Goal: Task Accomplishment & Management: Manage account settings

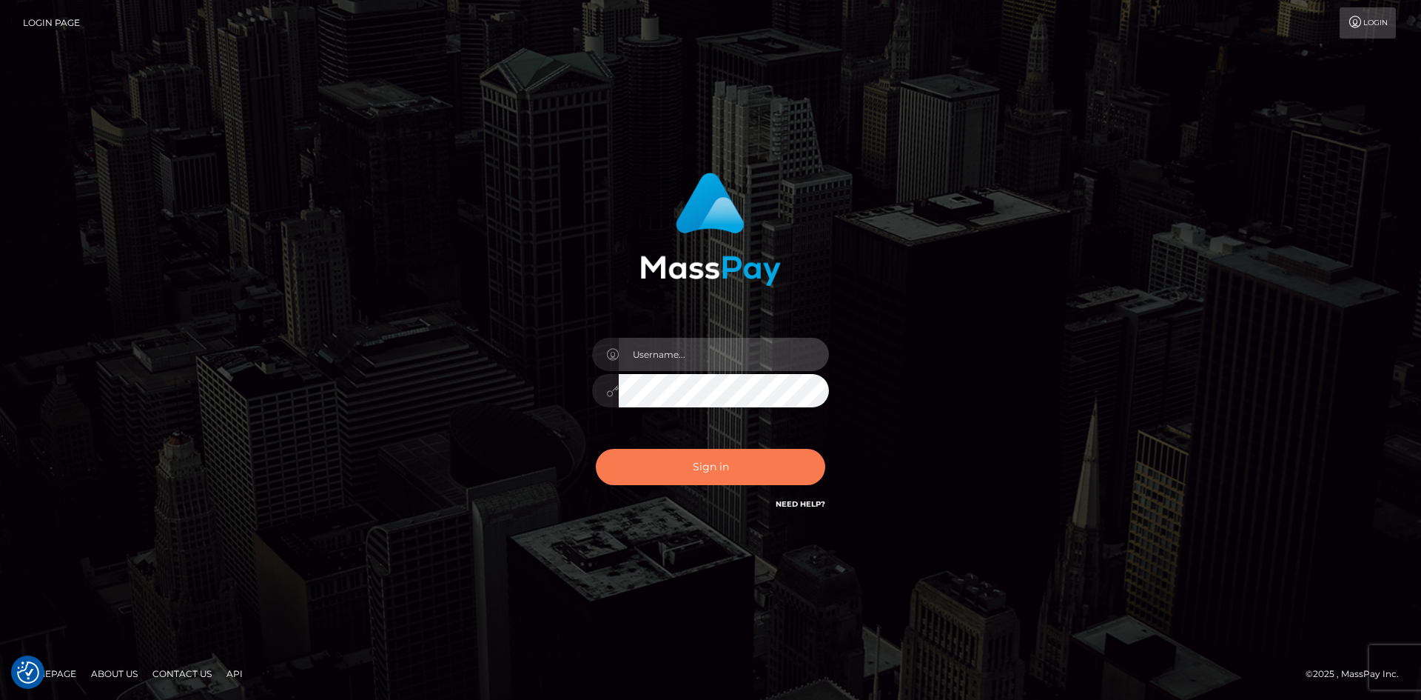
type input "tinan"
click at [745, 477] on button "Sign in" at bounding box center [710, 467] width 229 height 36
type input "tinan"
click at [736, 472] on button "Sign in" at bounding box center [710, 467] width 229 height 36
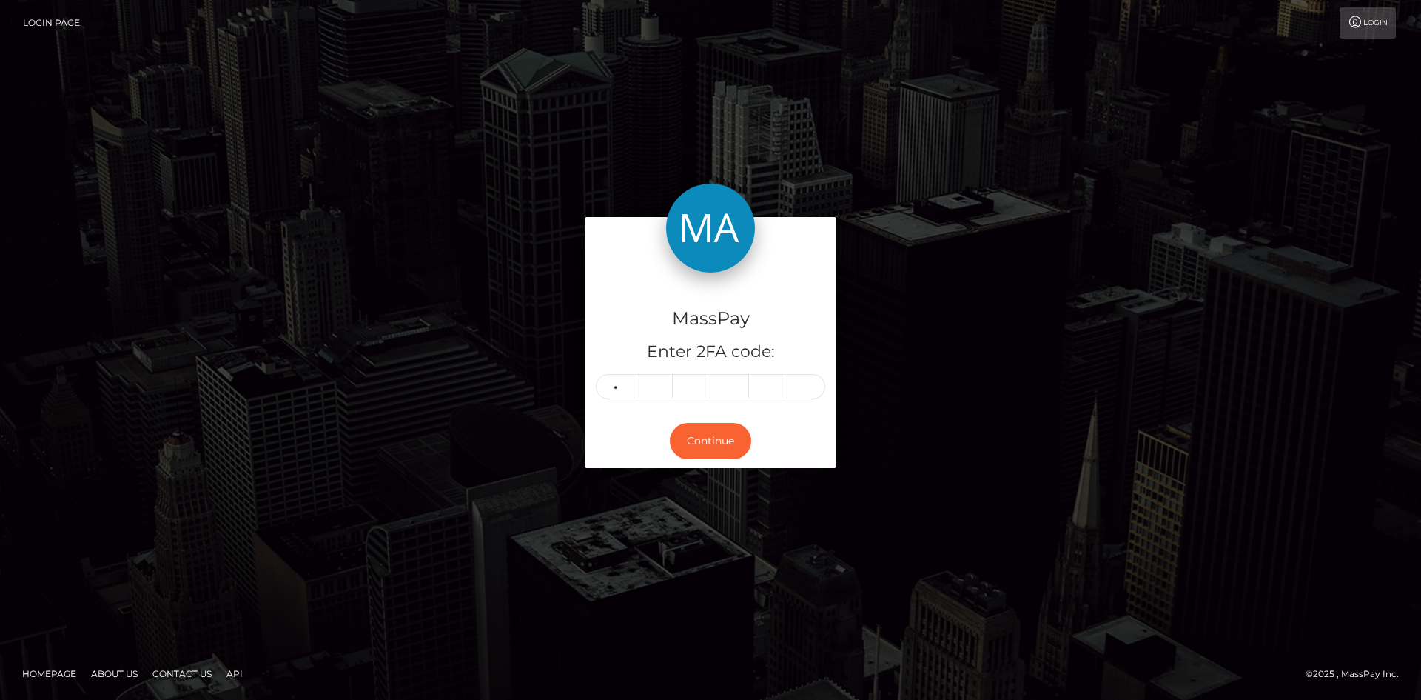
type input "3"
type input "4"
type input "5"
type input "8"
type input "5"
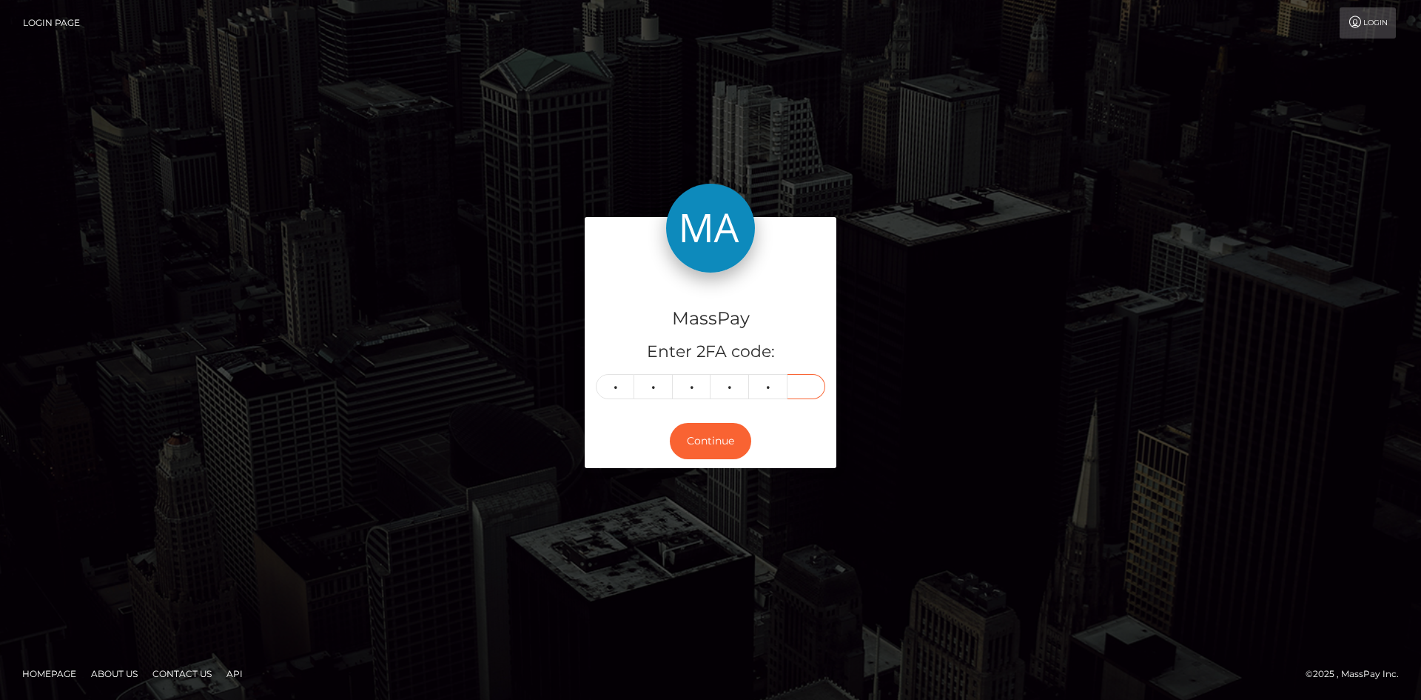
type input "9"
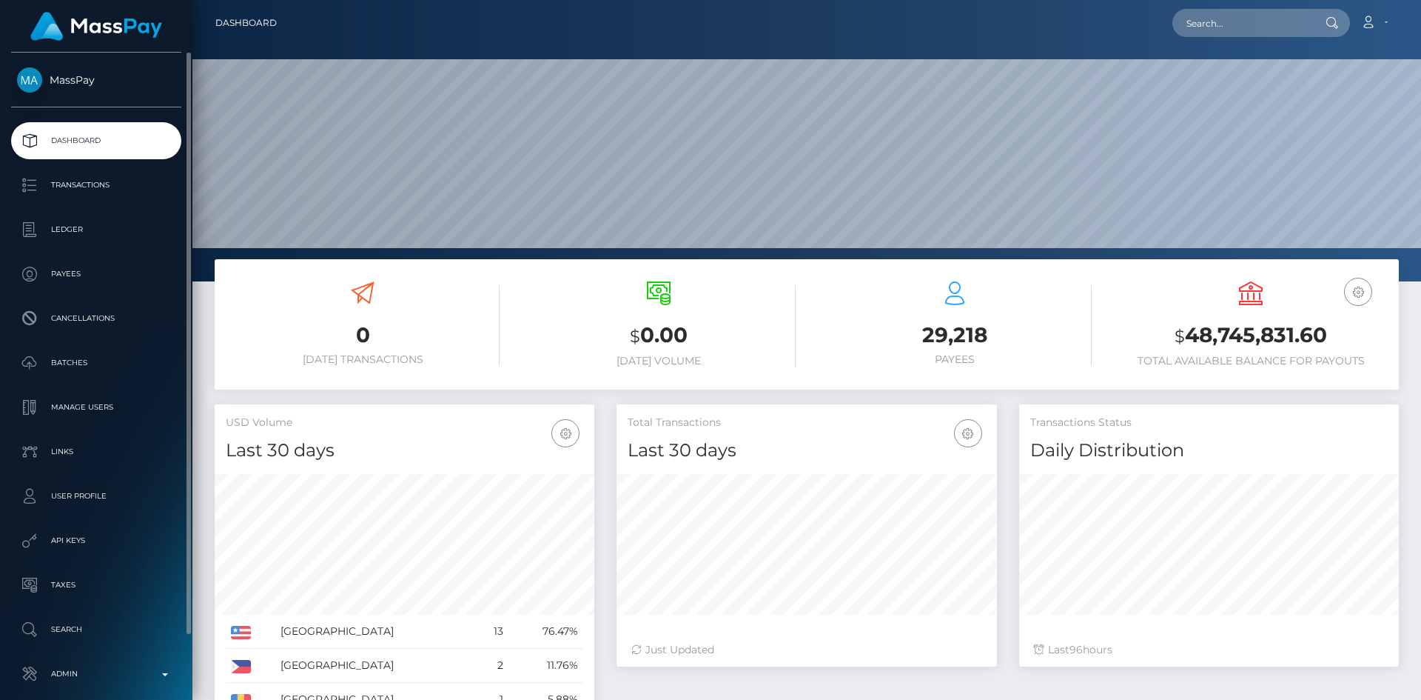
scroll to position [263, 381]
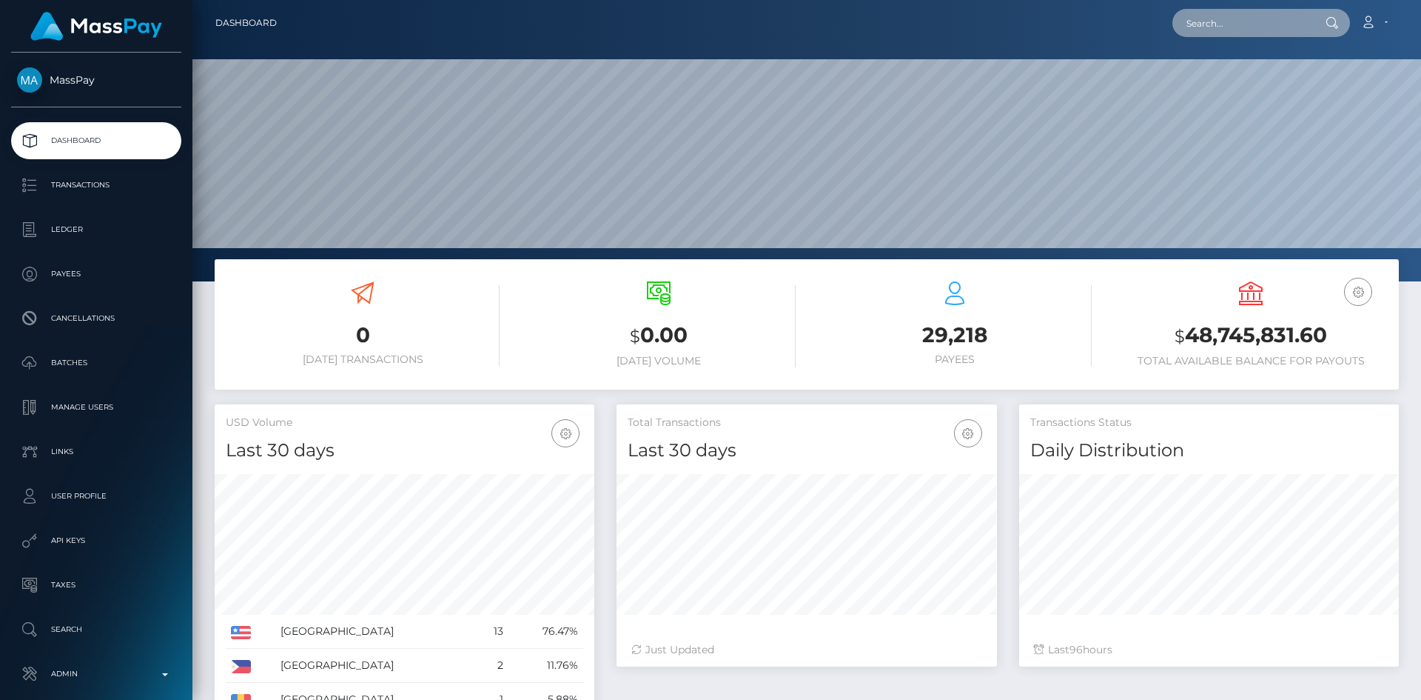
paste input "Mystisoles2025@gmail.com"
type input "Mystisoles2025@gmail.com"
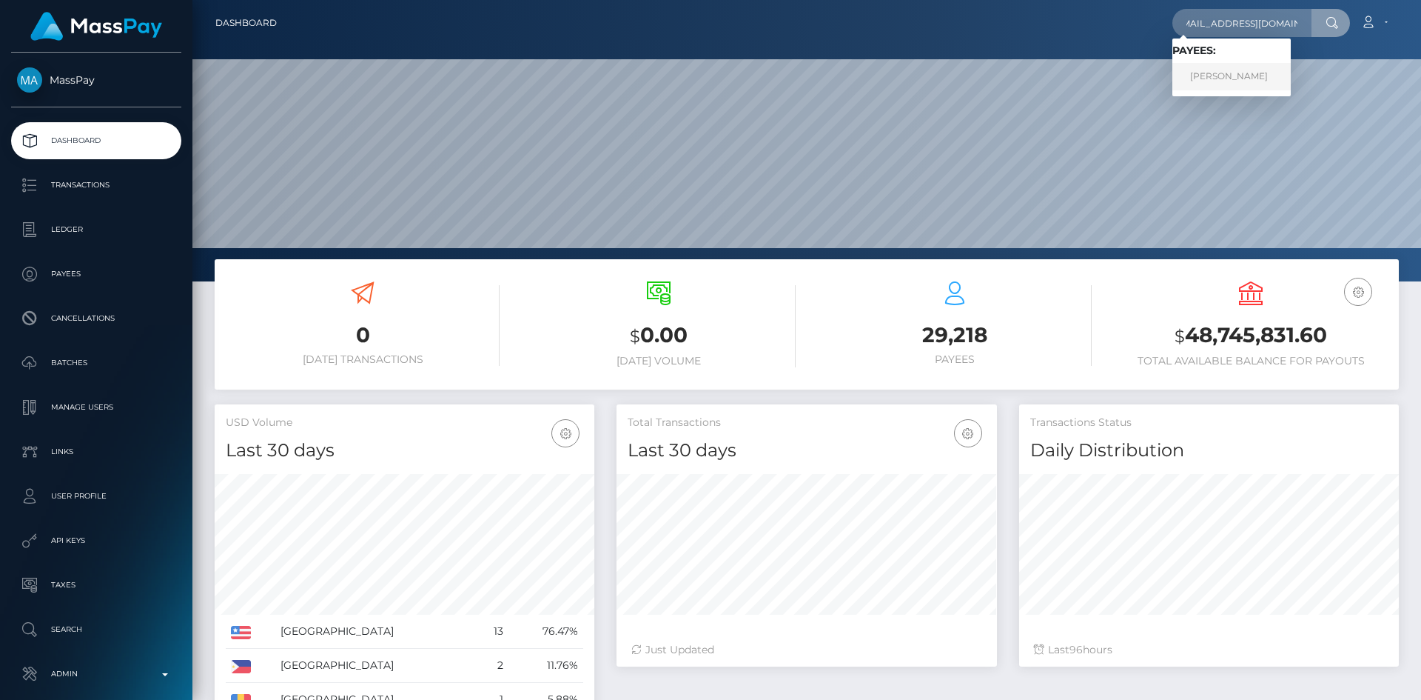
click at [1239, 77] on link "Nebojsa Nedeljkovic" at bounding box center [1232, 76] width 118 height 27
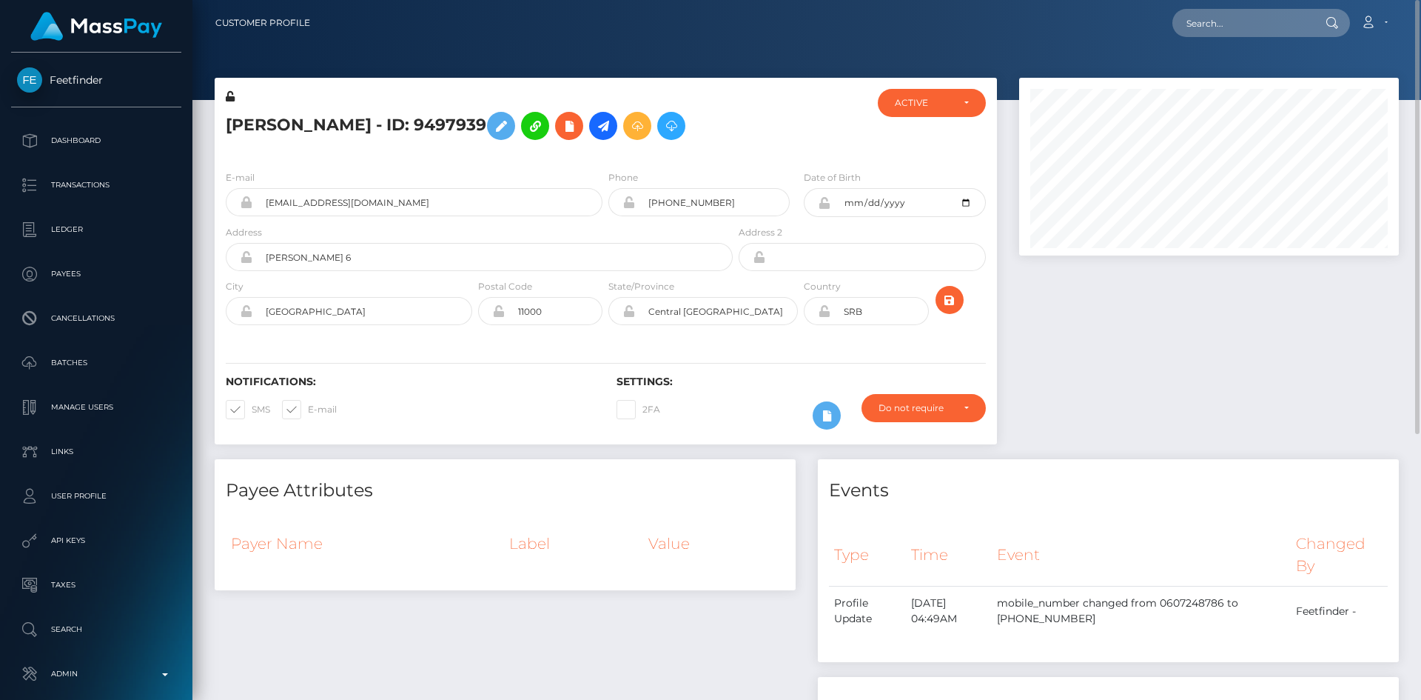
click at [245, 201] on icon at bounding box center [246, 202] width 13 height 12
drag, startPoint x: 398, startPoint y: 200, endPoint x: 258, endPoint y: 203, distance: 139.2
click at [258, 203] on input "[EMAIL_ADDRESS][DOMAIN_NAME]" at bounding box center [427, 202] width 350 height 28
paste input "[EMAIL_ADDRESS][DOMAIN_NAME]"
type input "mistysoles2025@gmail.com"
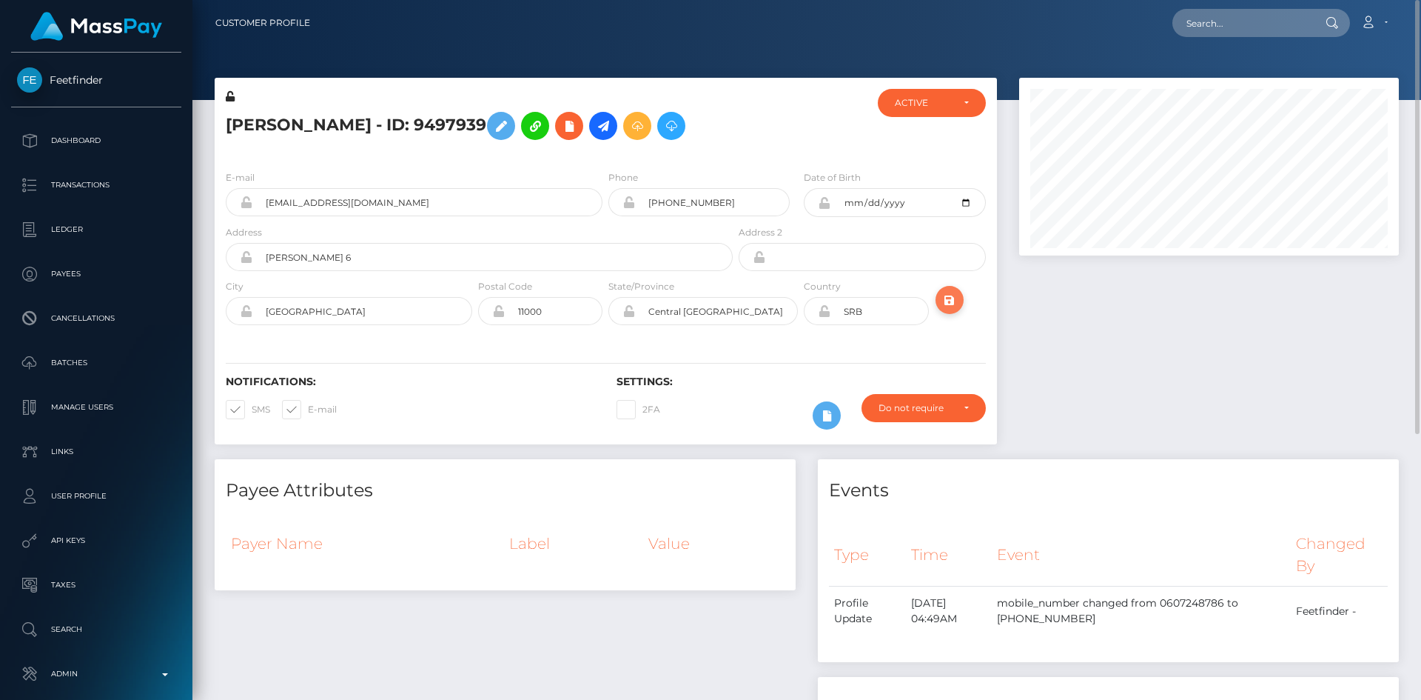
click at [944, 303] on icon "submit" at bounding box center [950, 300] width 18 height 19
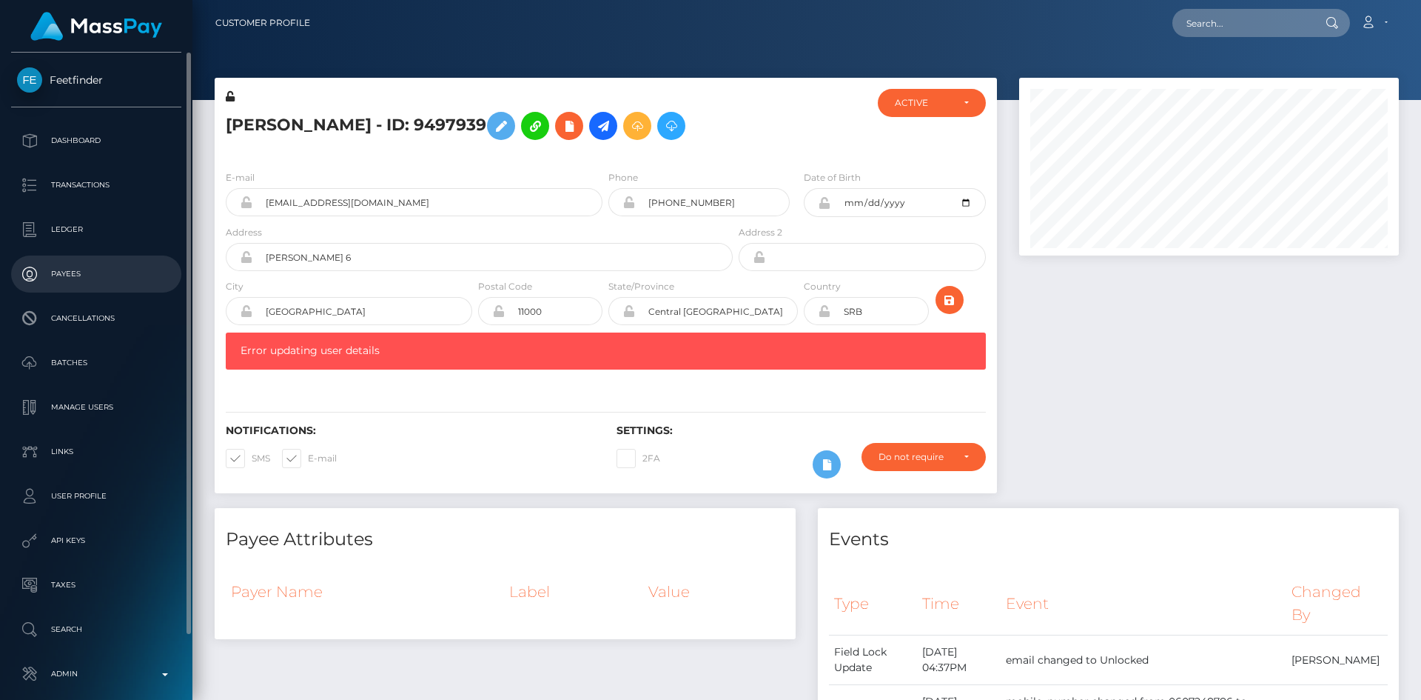
drag, startPoint x: 243, startPoint y: 204, endPoint x: 13, endPoint y: 273, distance: 240.5
click at [243, 204] on icon at bounding box center [246, 202] width 13 height 12
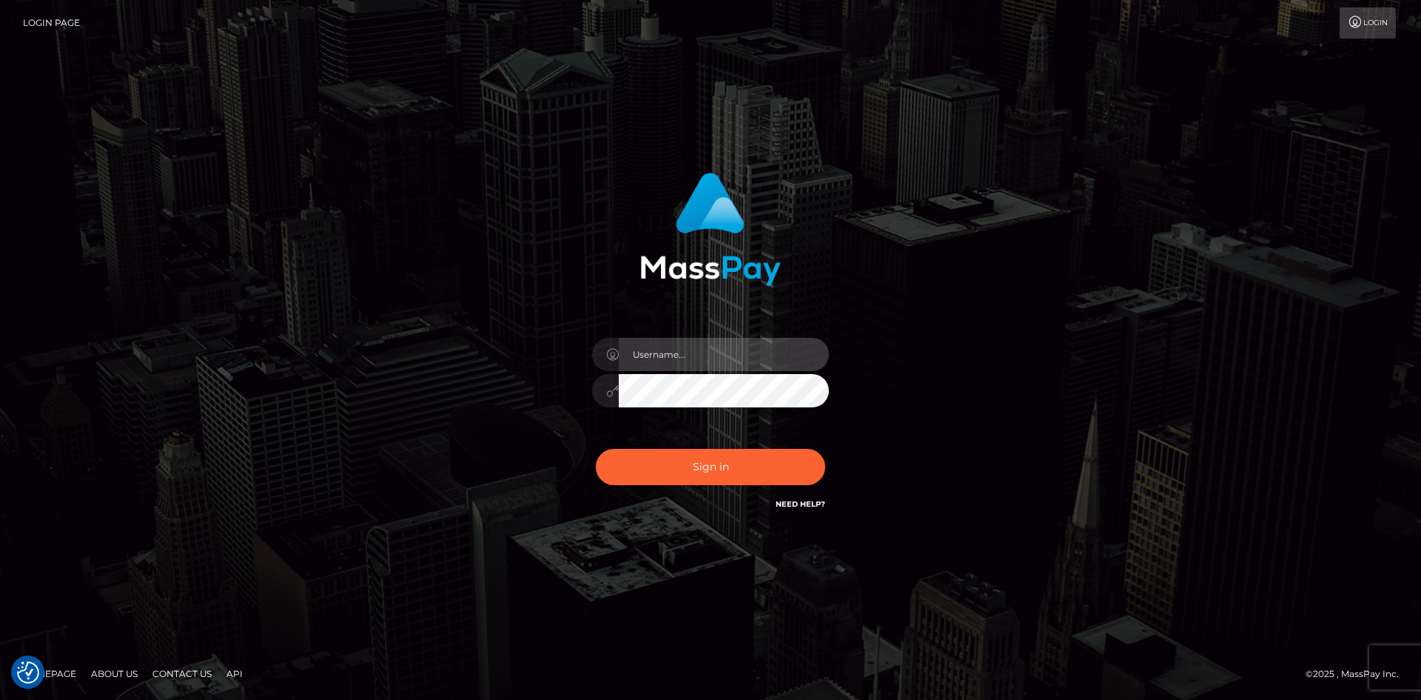
type input "tinan"
click at [733, 487] on div "Sign in Need Help?" at bounding box center [710, 473] width 259 height 66
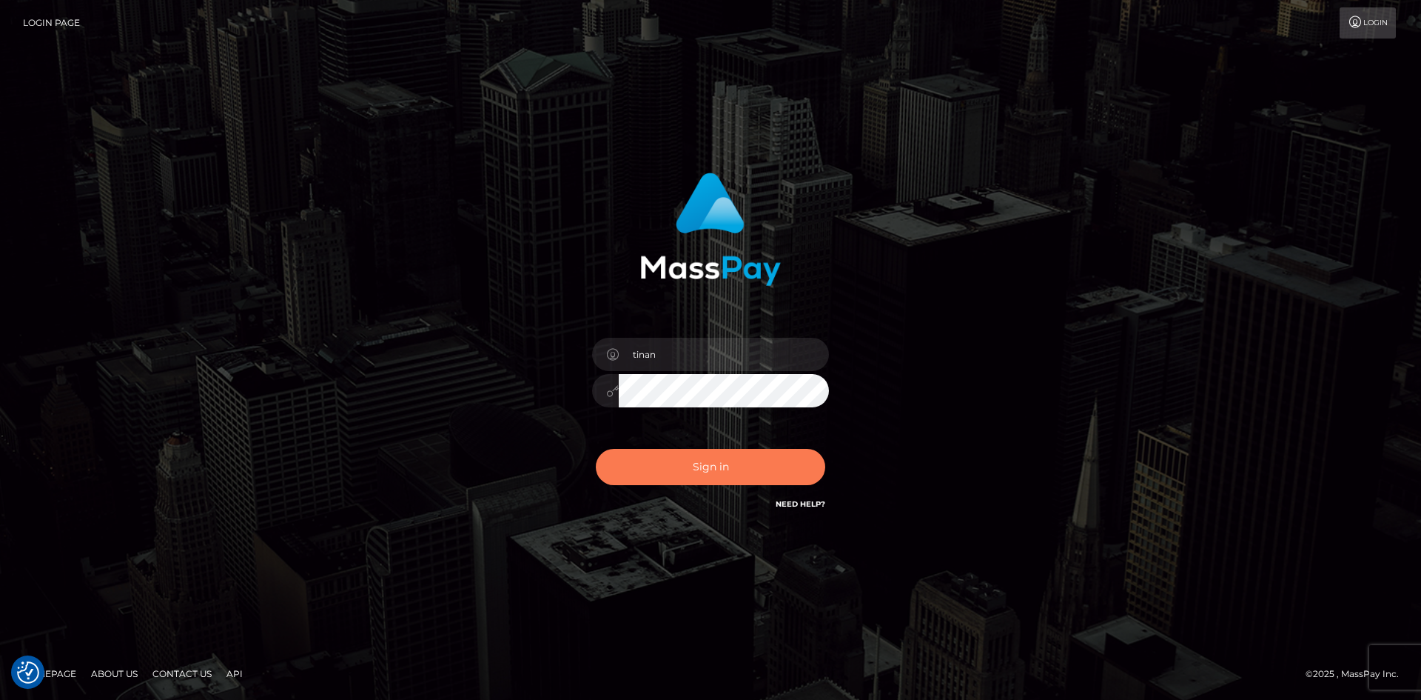
click at [732, 475] on button "Sign in" at bounding box center [710, 467] width 229 height 36
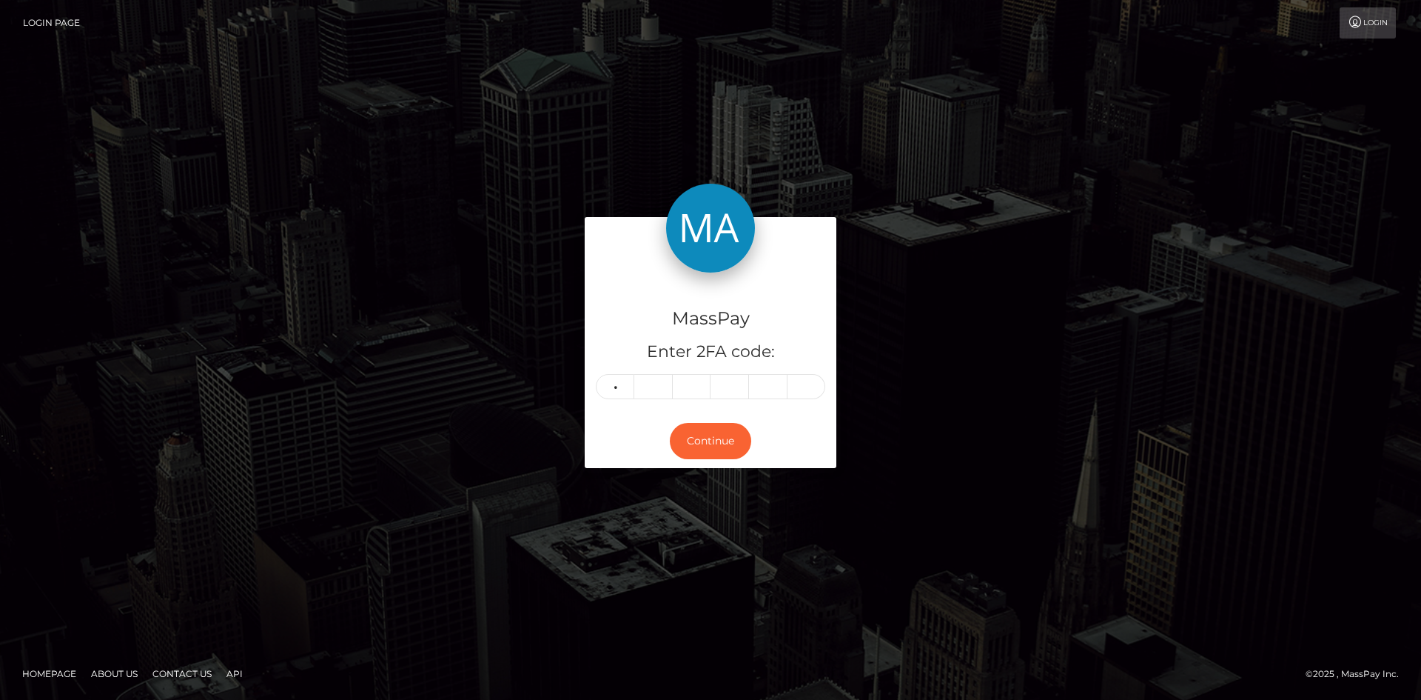
type input "5"
type input "2"
type input "6"
type input "4"
type input "9"
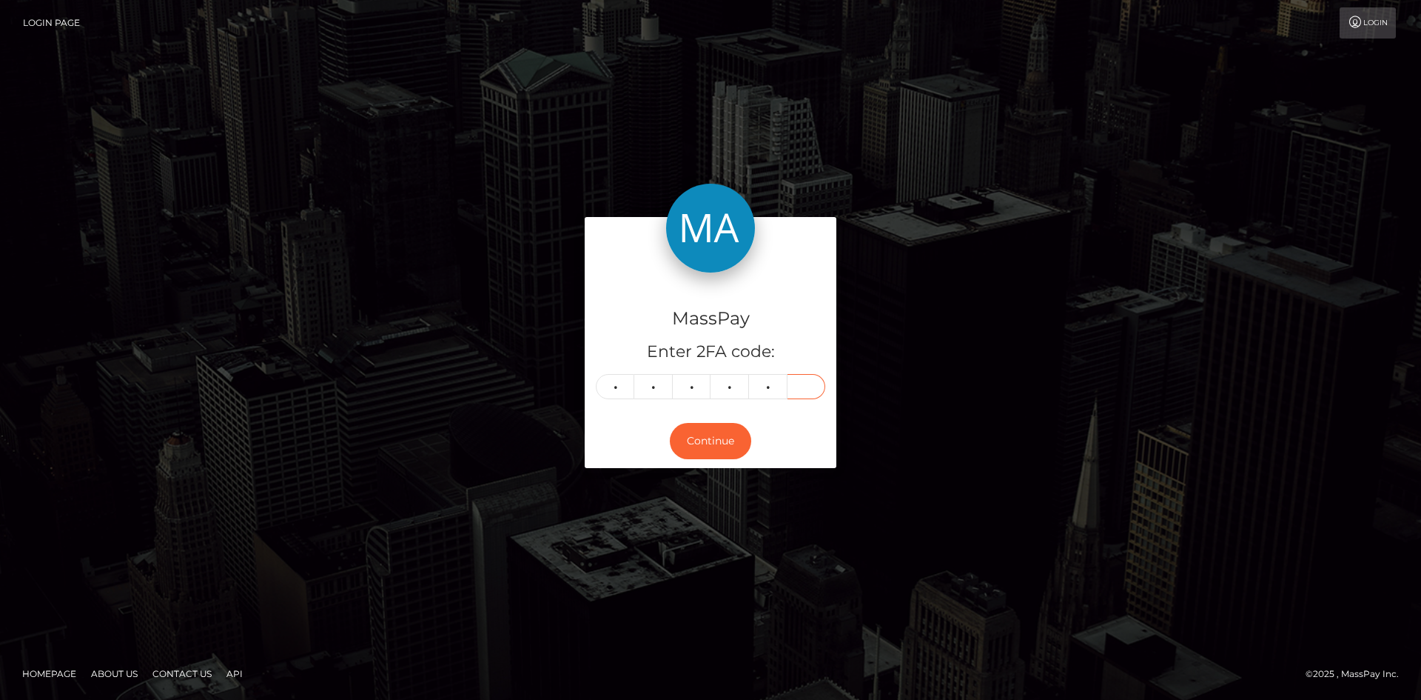
type input "9"
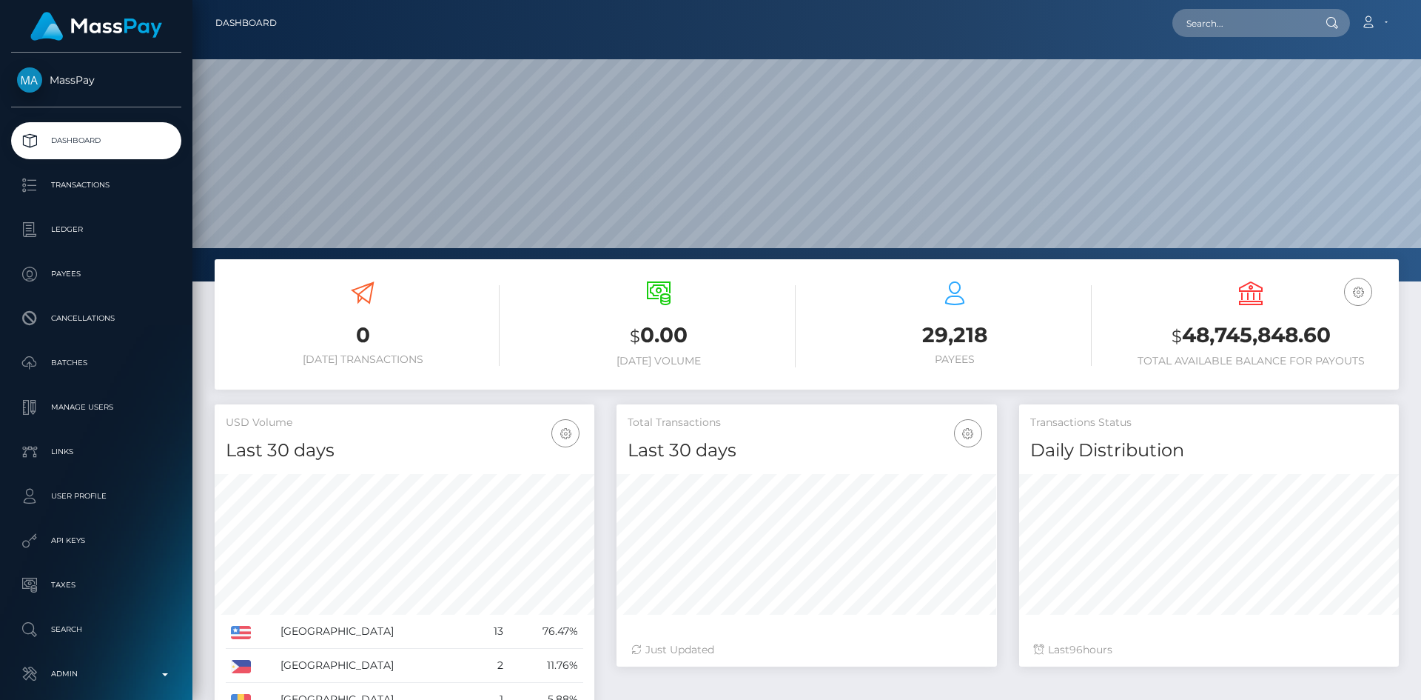
scroll to position [263, 381]
paste input "[EMAIL_ADDRESS][DOMAIN_NAME]"
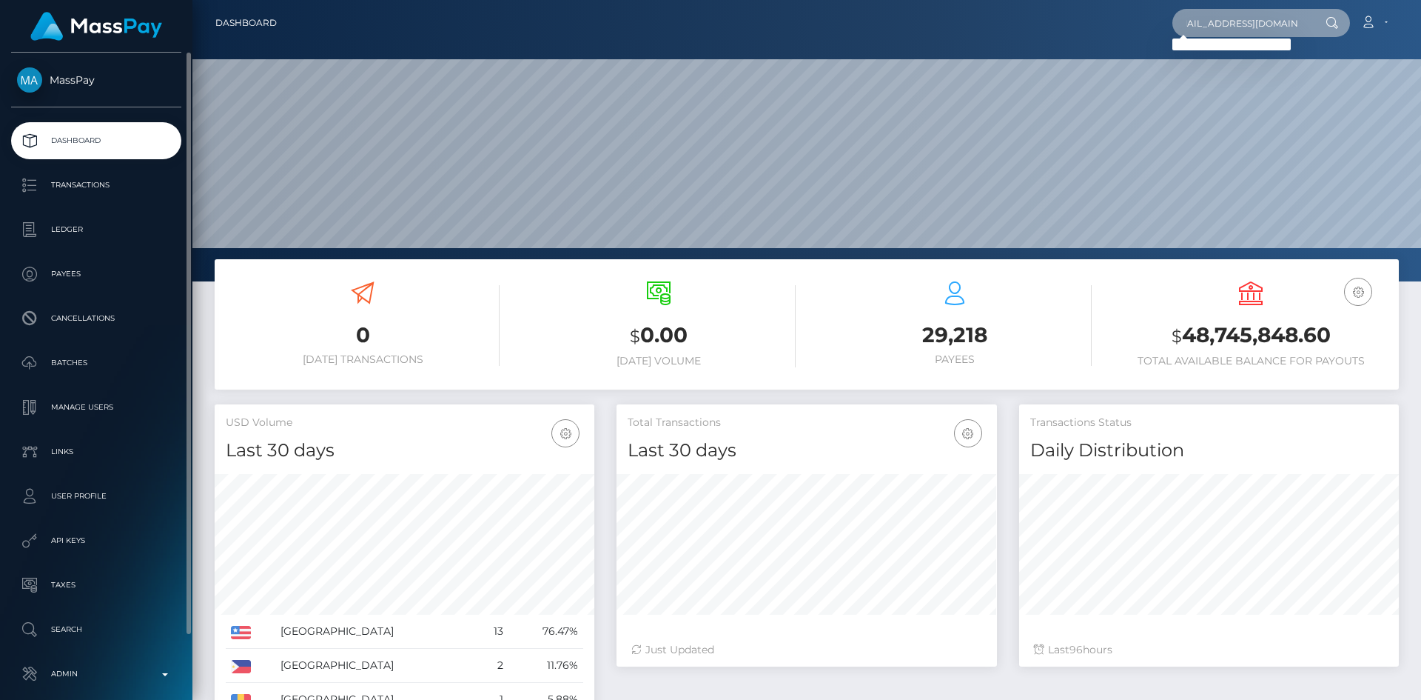
type input "[EMAIL_ADDRESS][DOMAIN_NAME]"
click at [1266, 26] on input "[EMAIL_ADDRESS][DOMAIN_NAME]" at bounding box center [1242, 23] width 139 height 28
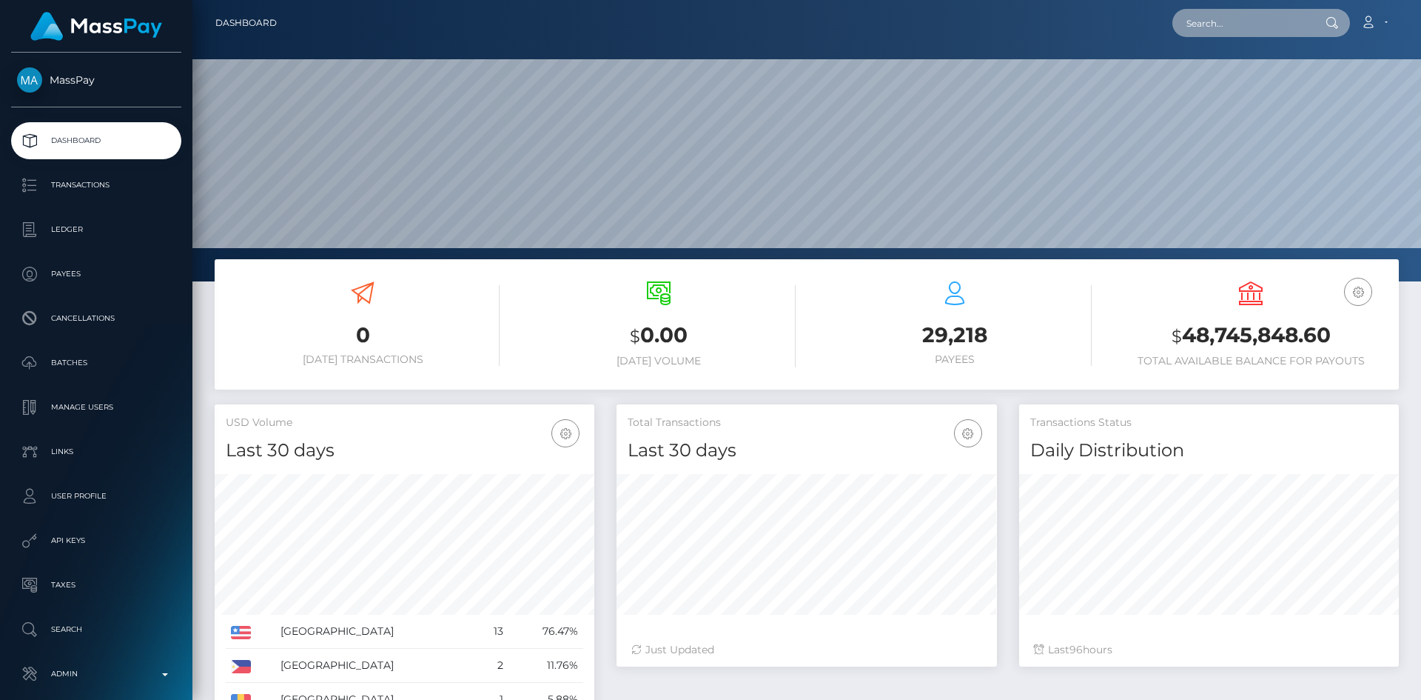
paste input "[EMAIL_ADDRESS][DOMAIN_NAME]"
type input "[EMAIL_ADDRESS][DOMAIN_NAME]"
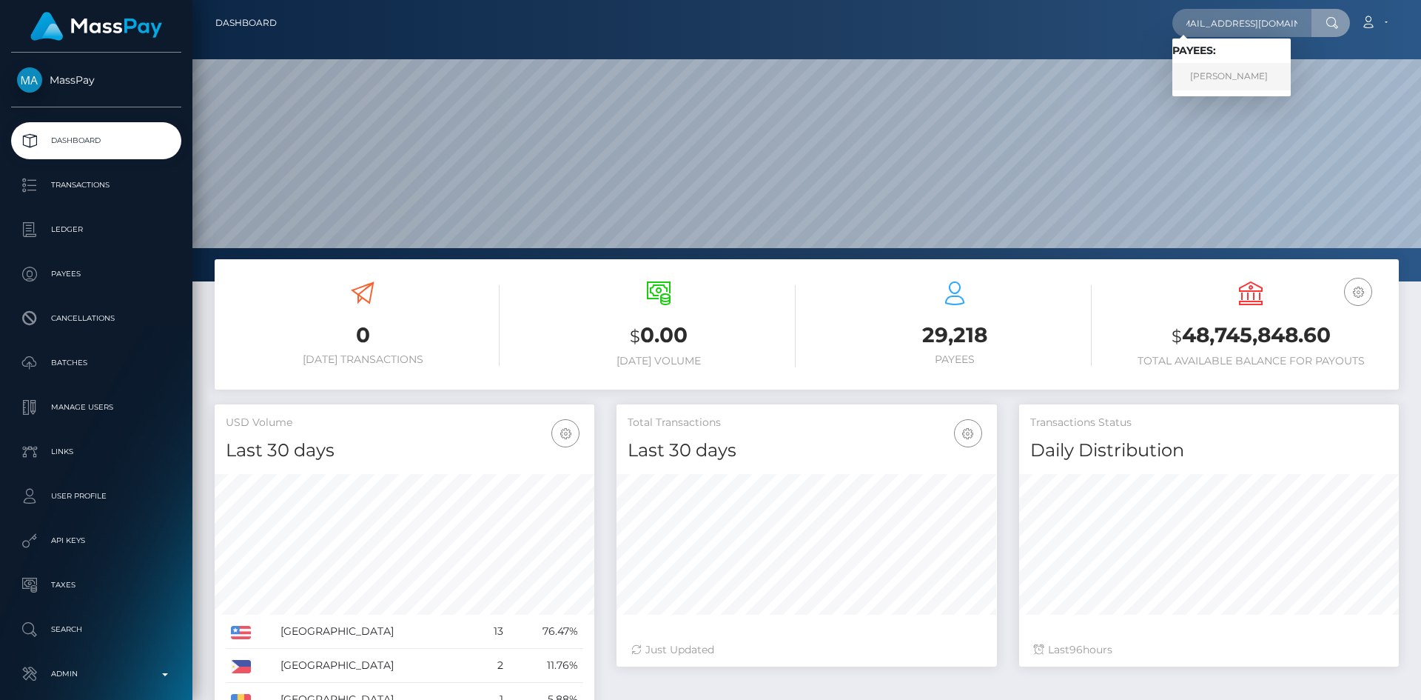
click at [1237, 81] on link "Nebojsa Nedeljkovic" at bounding box center [1232, 76] width 118 height 27
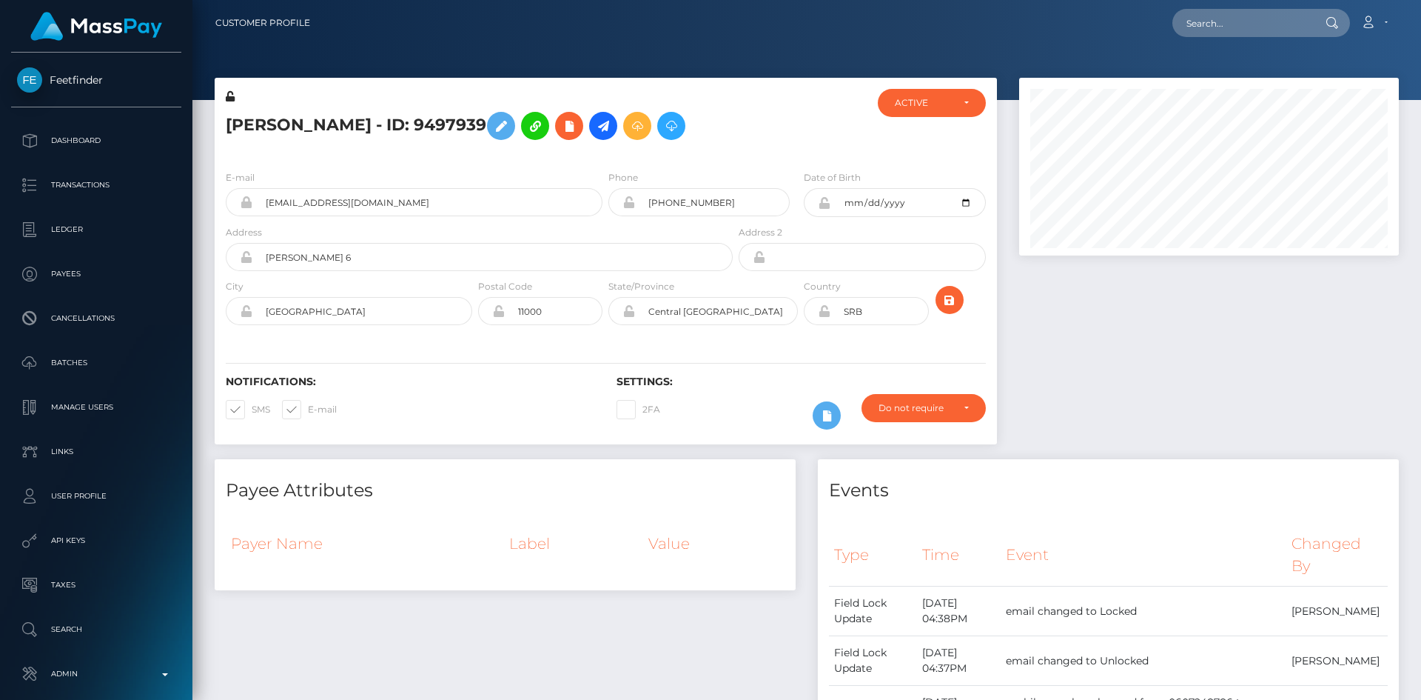
scroll to position [178, 381]
click at [246, 198] on icon at bounding box center [246, 202] width 13 height 12
drag, startPoint x: 405, startPoint y: 200, endPoint x: 261, endPoint y: 205, distance: 144.5
click at [262, 206] on input "[EMAIL_ADDRESS][DOMAIN_NAME]" at bounding box center [427, 202] width 350 height 28
paste input "[EMAIL_ADDRESS][DOMAIN_NAME]"
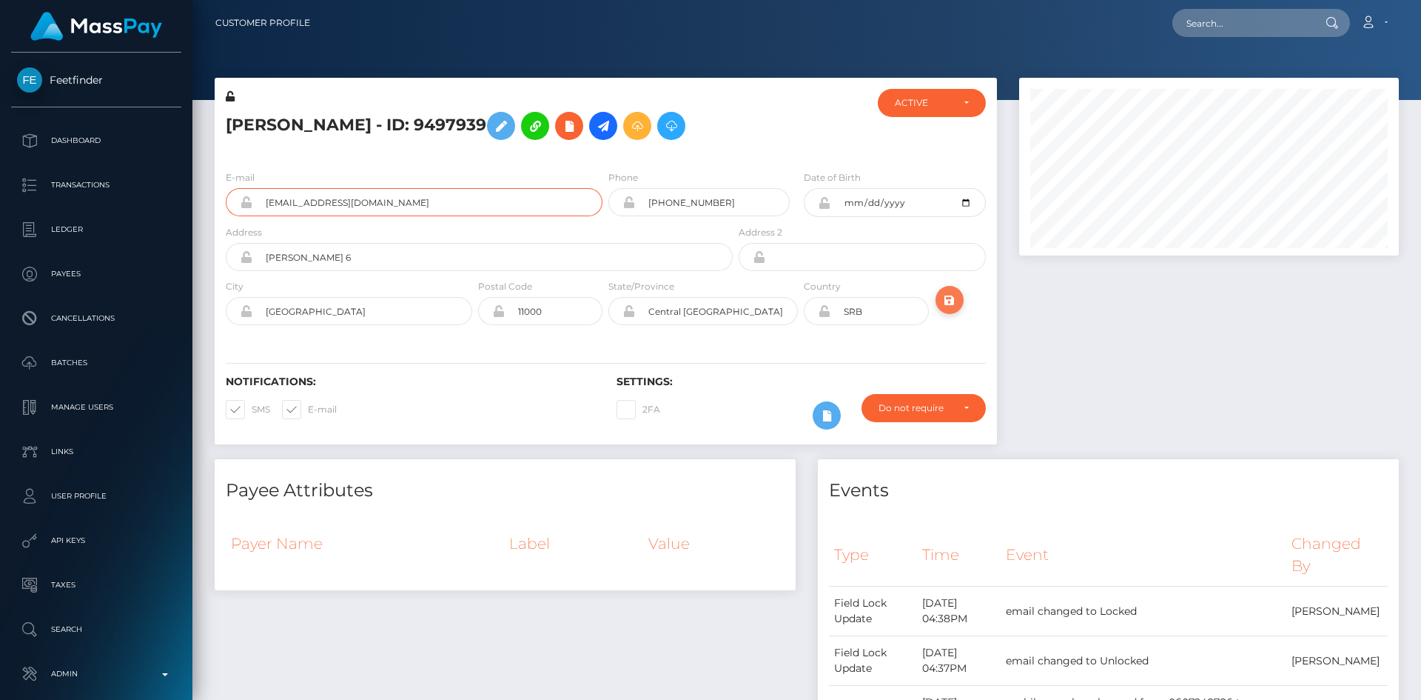
type input "[EMAIL_ADDRESS][DOMAIN_NAME]"
click at [957, 296] on icon "submit" at bounding box center [950, 300] width 18 height 19
click at [248, 204] on icon at bounding box center [246, 202] width 13 height 12
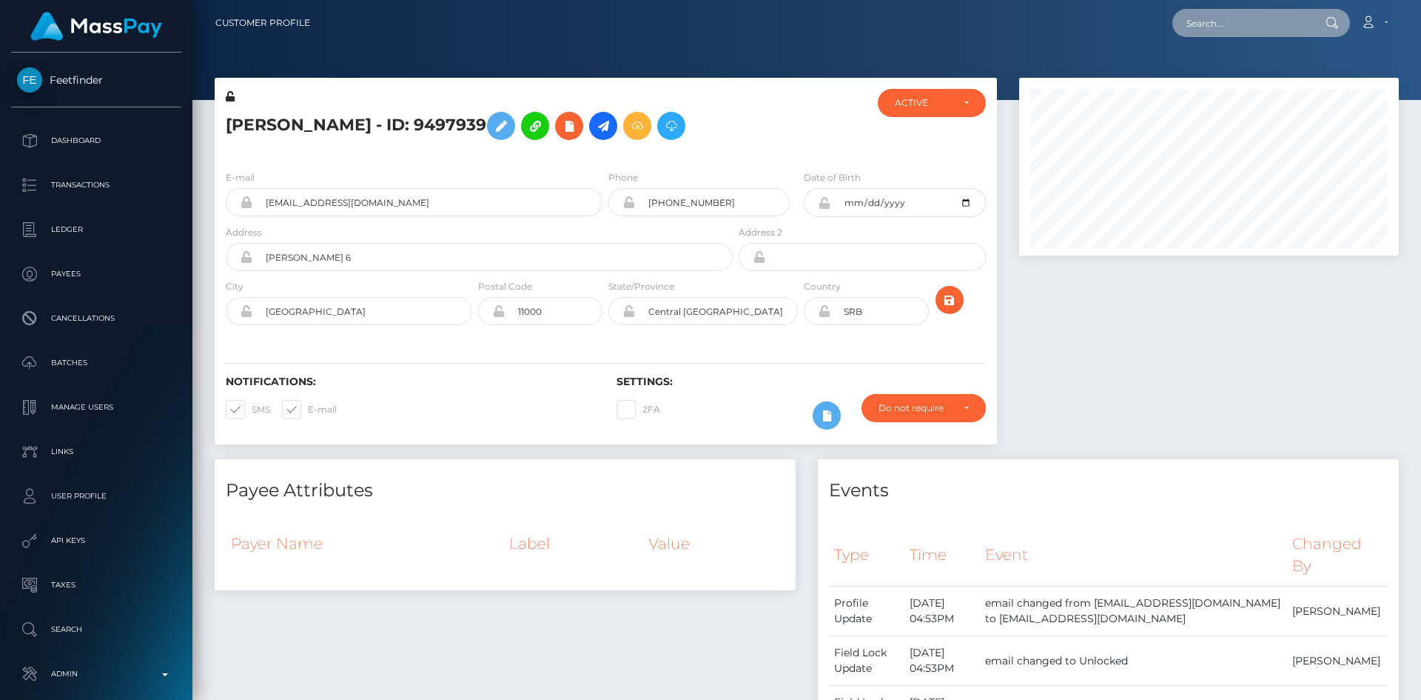
paste input "askou@gmail.com"
type input "askou@gmail.com"
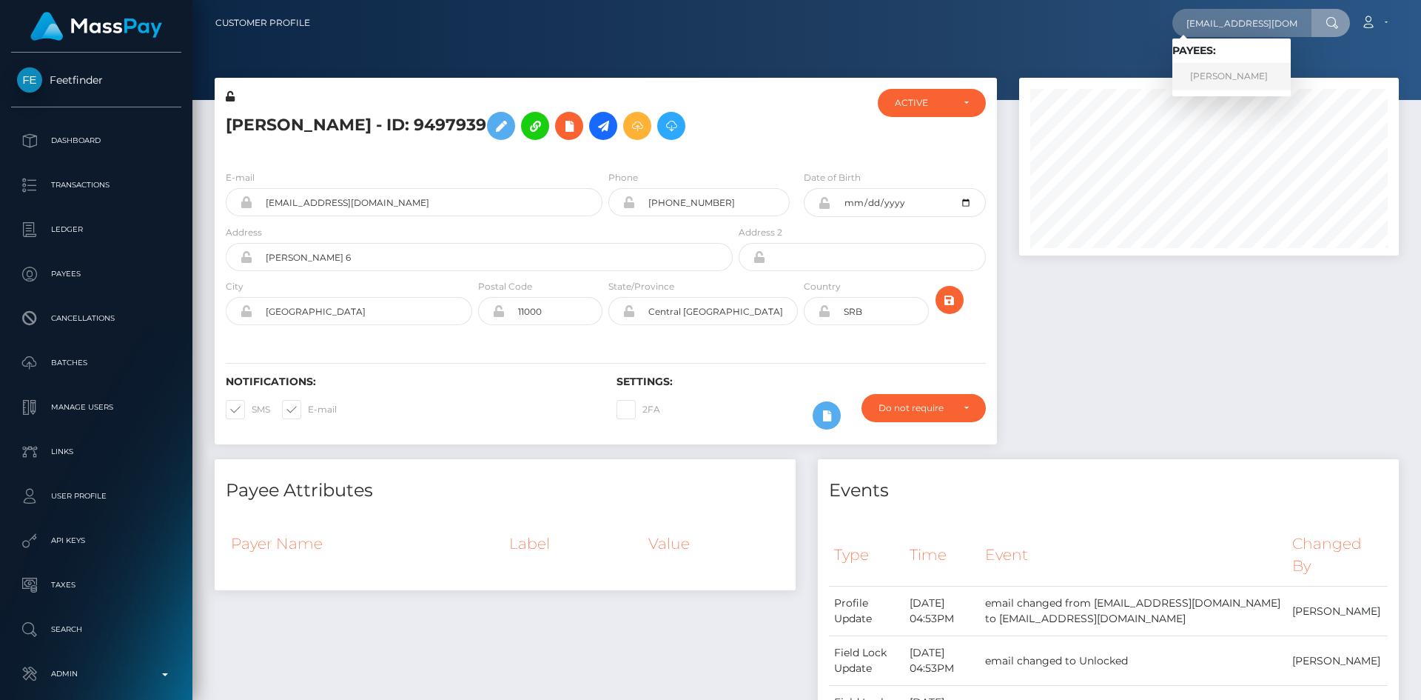
click at [1256, 83] on link "Asimina Koukouviti" at bounding box center [1232, 76] width 118 height 27
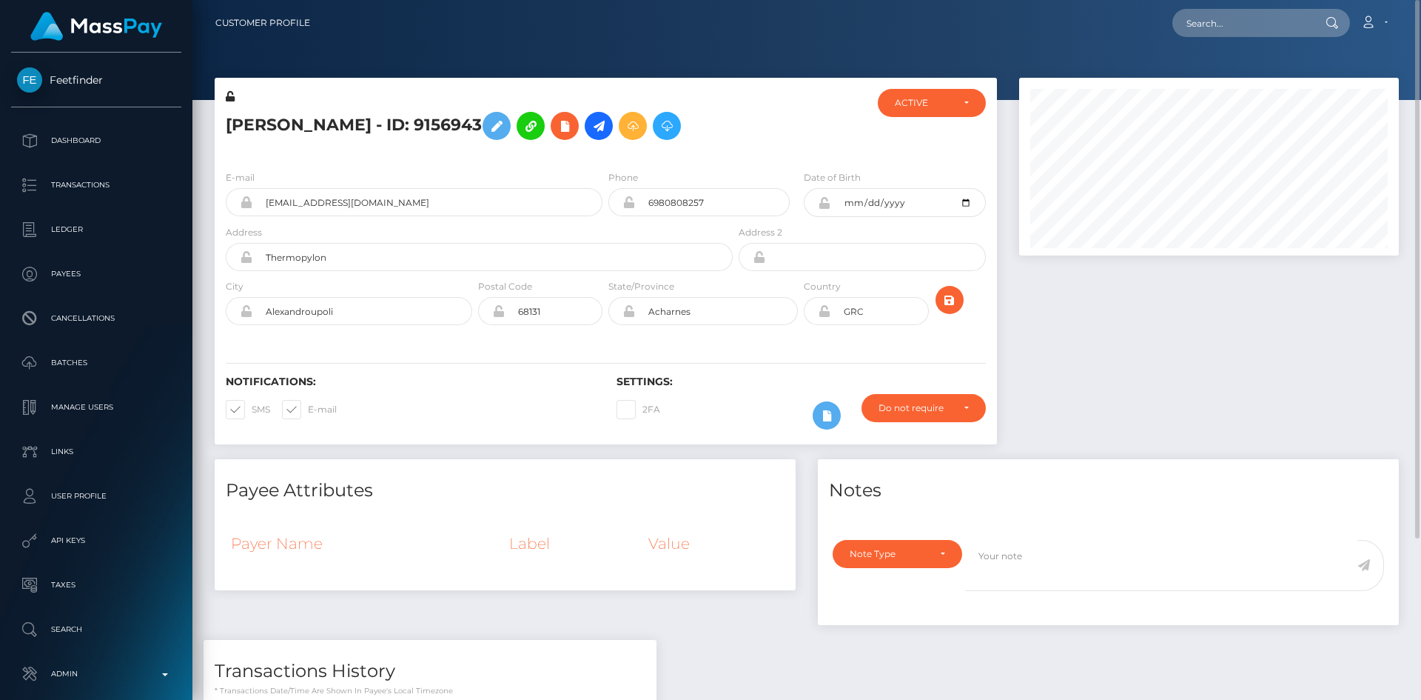
click at [247, 207] on icon at bounding box center [246, 202] width 13 height 12
drag, startPoint x: 362, startPoint y: 203, endPoint x: 205, endPoint y: 203, distance: 156.9
click at [205, 203] on div "Asimina Koukouviti - ID: 9156943 CLOSED ACTIVE" at bounding box center [606, 268] width 805 height 381
paste input "askou03@gmail.com"
type input "askou03@gmail.com"
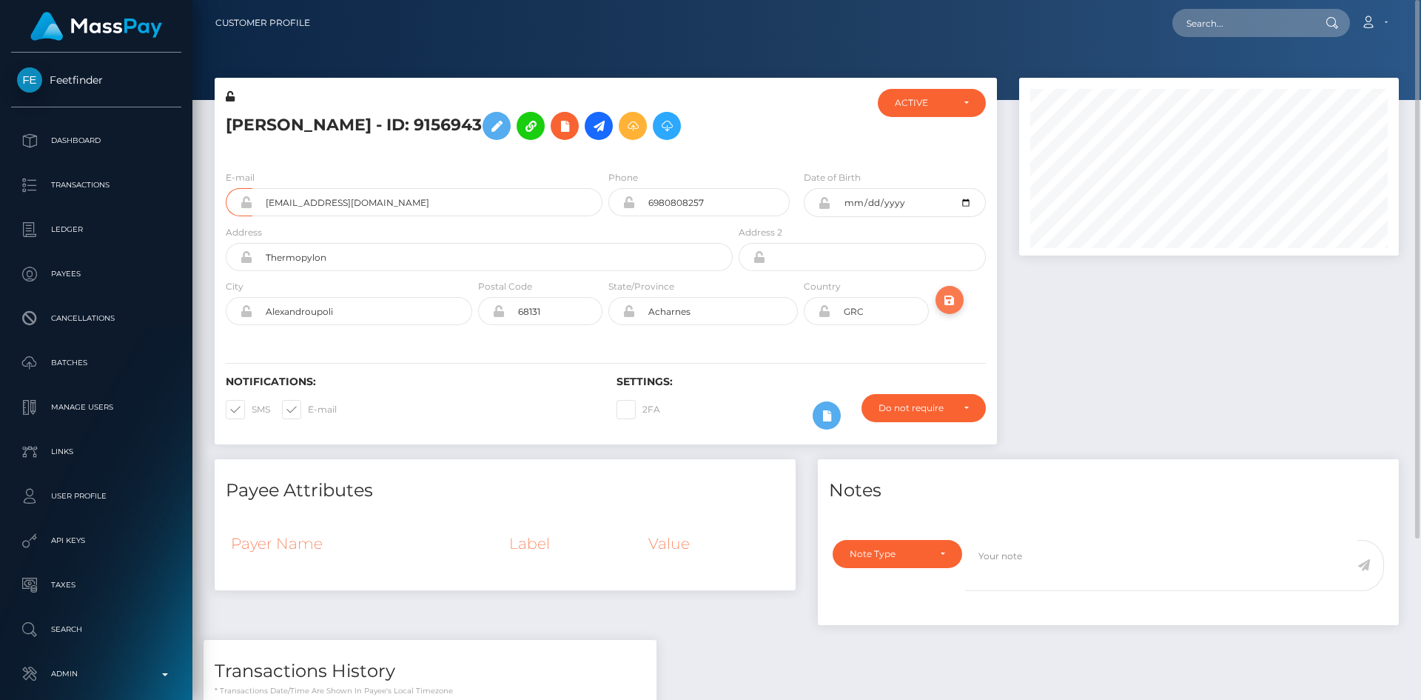
click at [951, 306] on icon "submit" at bounding box center [950, 300] width 18 height 19
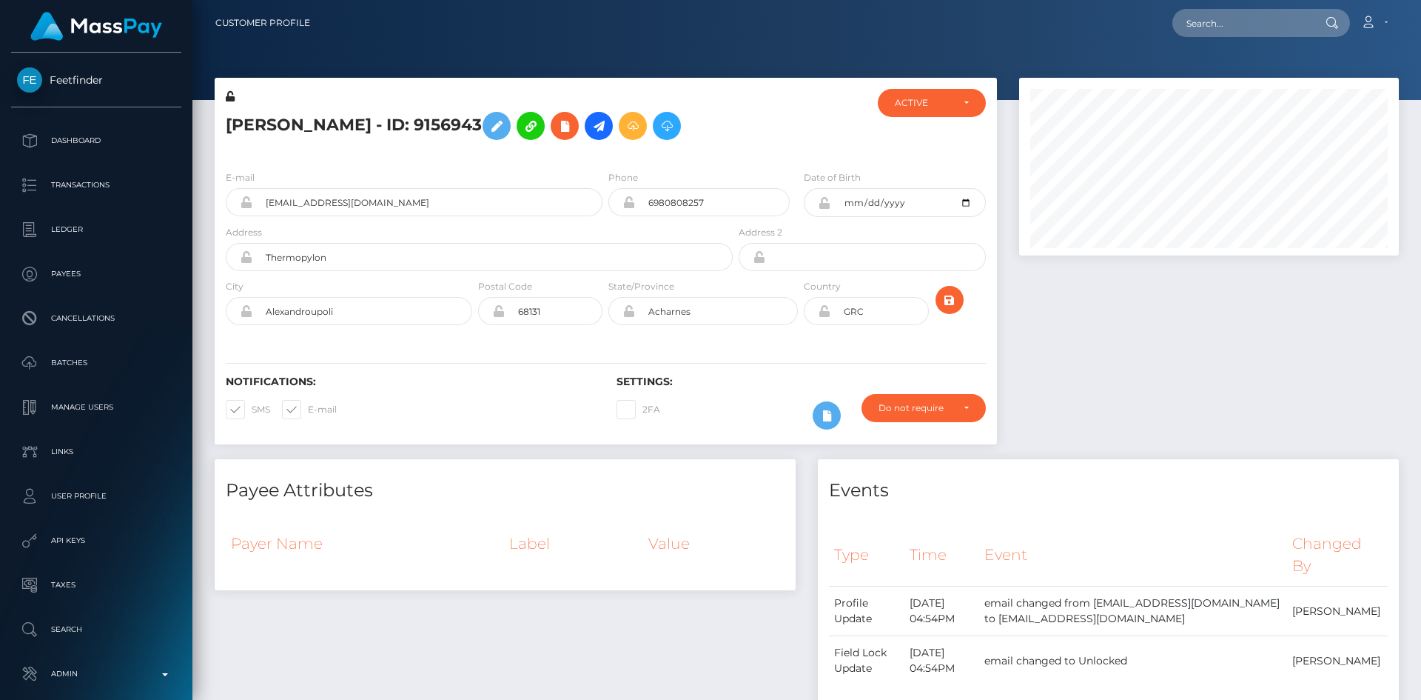
scroll to position [178, 381]
click at [247, 205] on icon at bounding box center [246, 202] width 13 height 12
paste input "mysticfeet666@gmail.com"
type input "mysticfeet666@gmail.com"
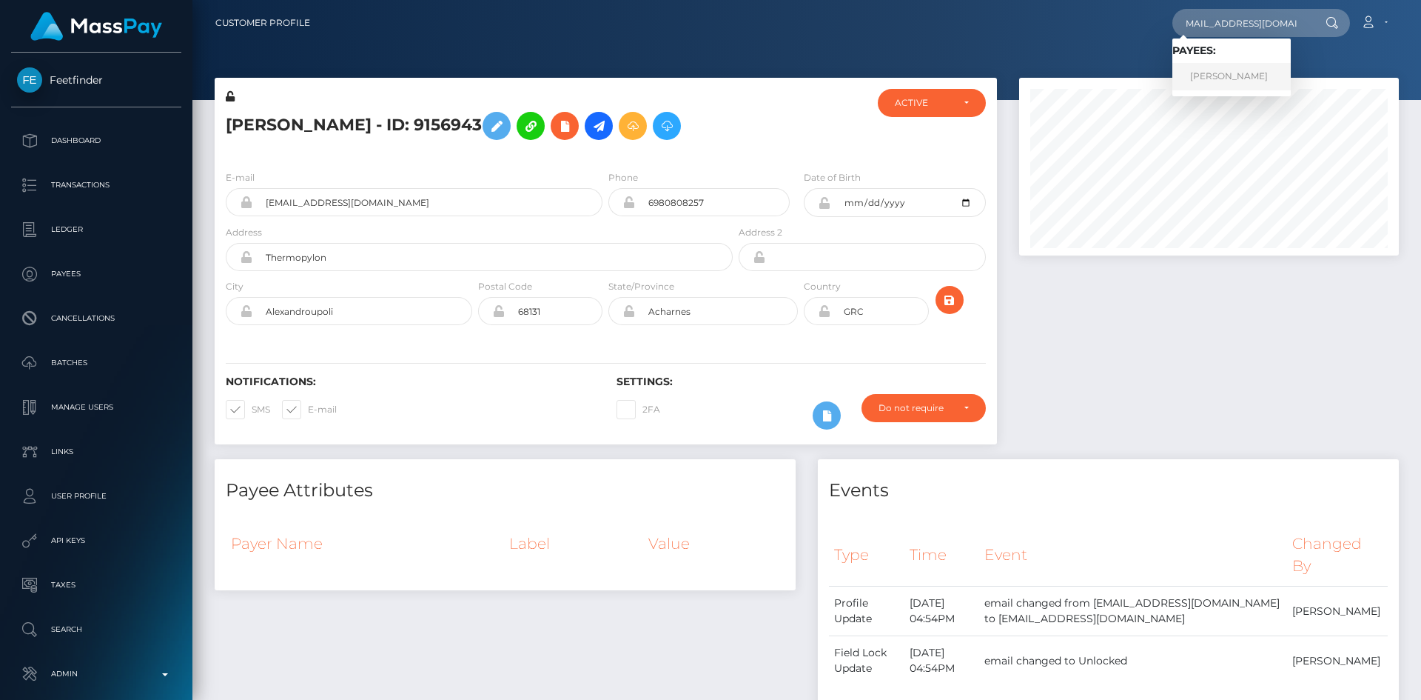
scroll to position [0, 0]
click at [1256, 84] on link "Marianne Jones" at bounding box center [1232, 76] width 118 height 27
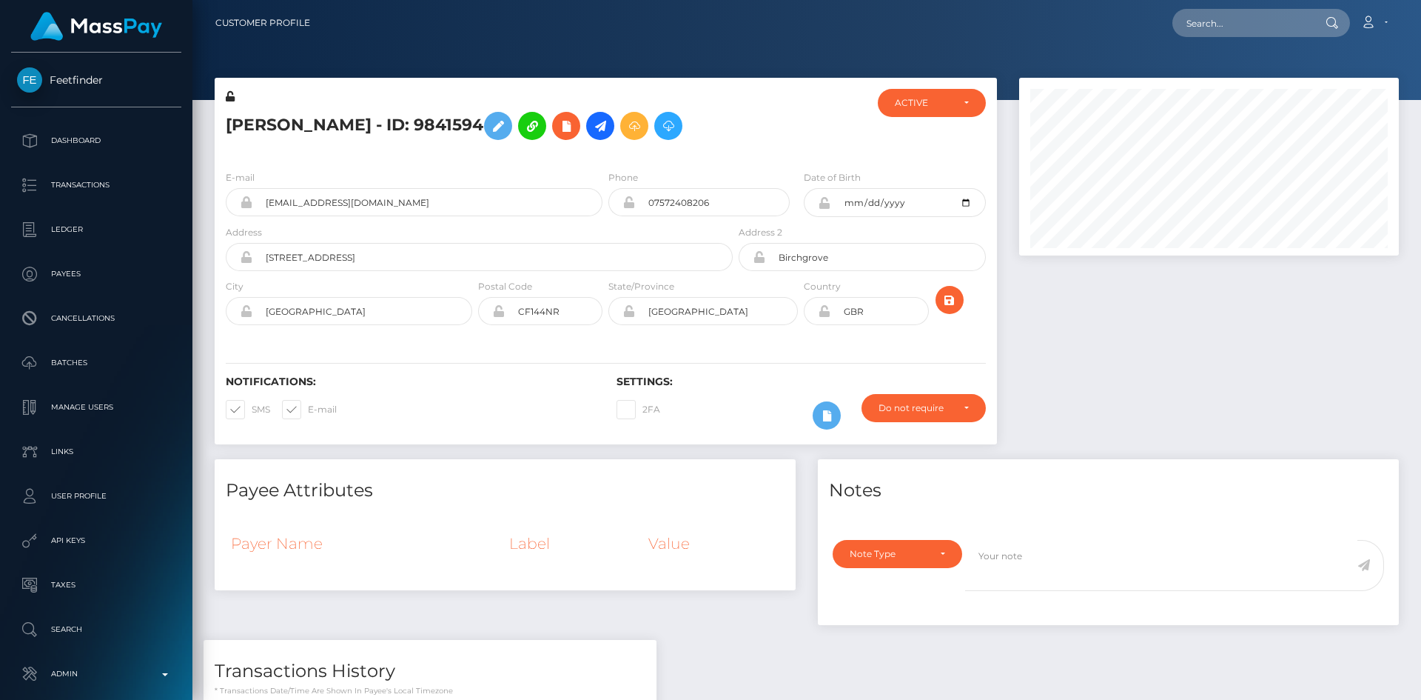
scroll to position [178, 381]
click at [247, 207] on icon at bounding box center [246, 202] width 13 height 12
drag, startPoint x: 410, startPoint y: 206, endPoint x: 260, endPoint y: 207, distance: 150.3
click at [260, 207] on input "[EMAIL_ADDRESS][DOMAIN_NAME]" at bounding box center [427, 202] width 350 height 28
paste input "[EMAIL_ADDRESS][DOMAIN_NAME]"
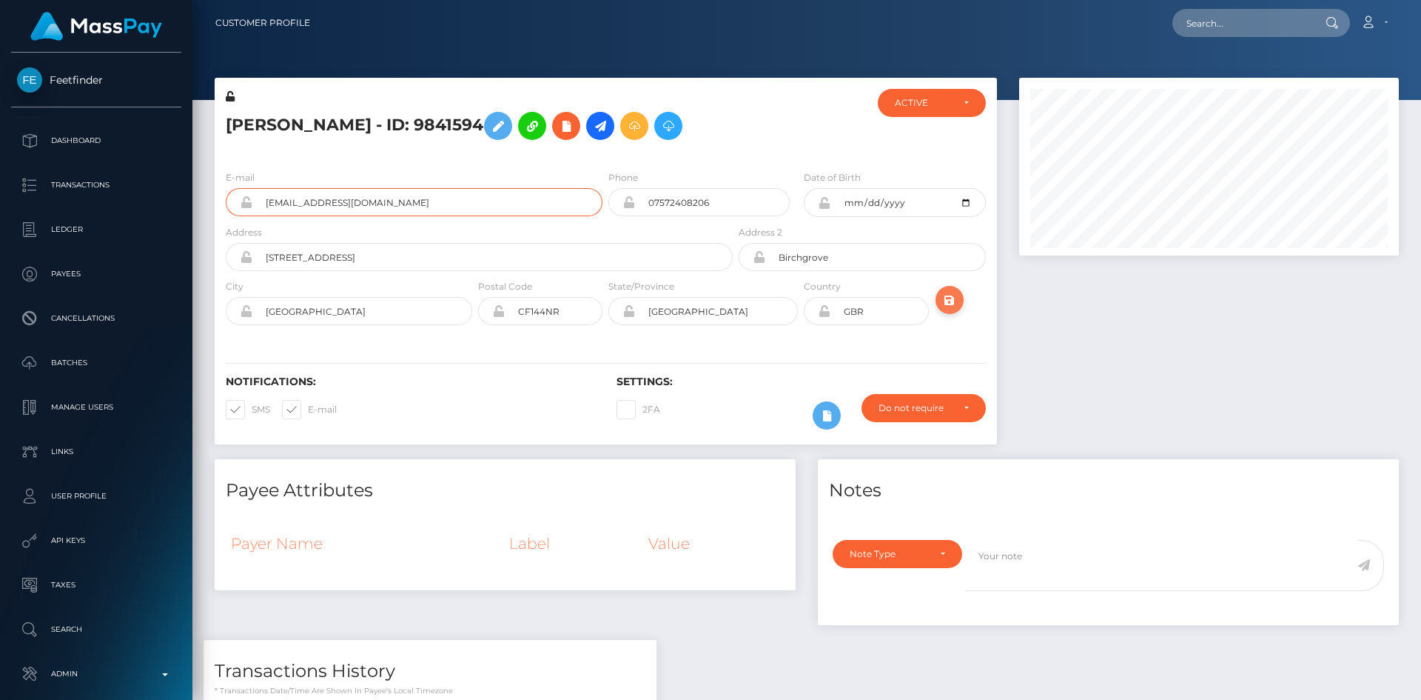
type input "[EMAIL_ADDRESS][DOMAIN_NAME]"
click at [954, 296] on icon "submit" at bounding box center [950, 300] width 18 height 19
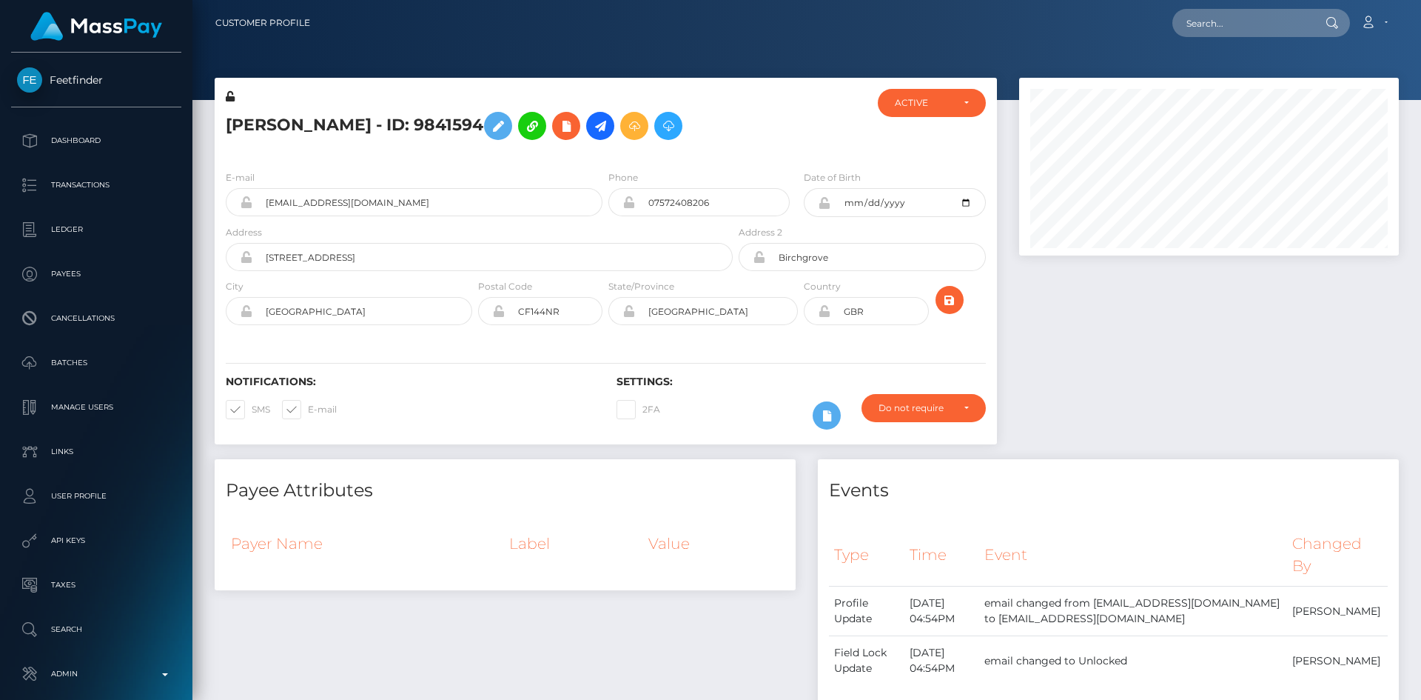
scroll to position [178, 381]
click at [248, 204] on icon at bounding box center [246, 202] width 13 height 12
click at [1253, 11] on input "text" at bounding box center [1242, 23] width 139 height 28
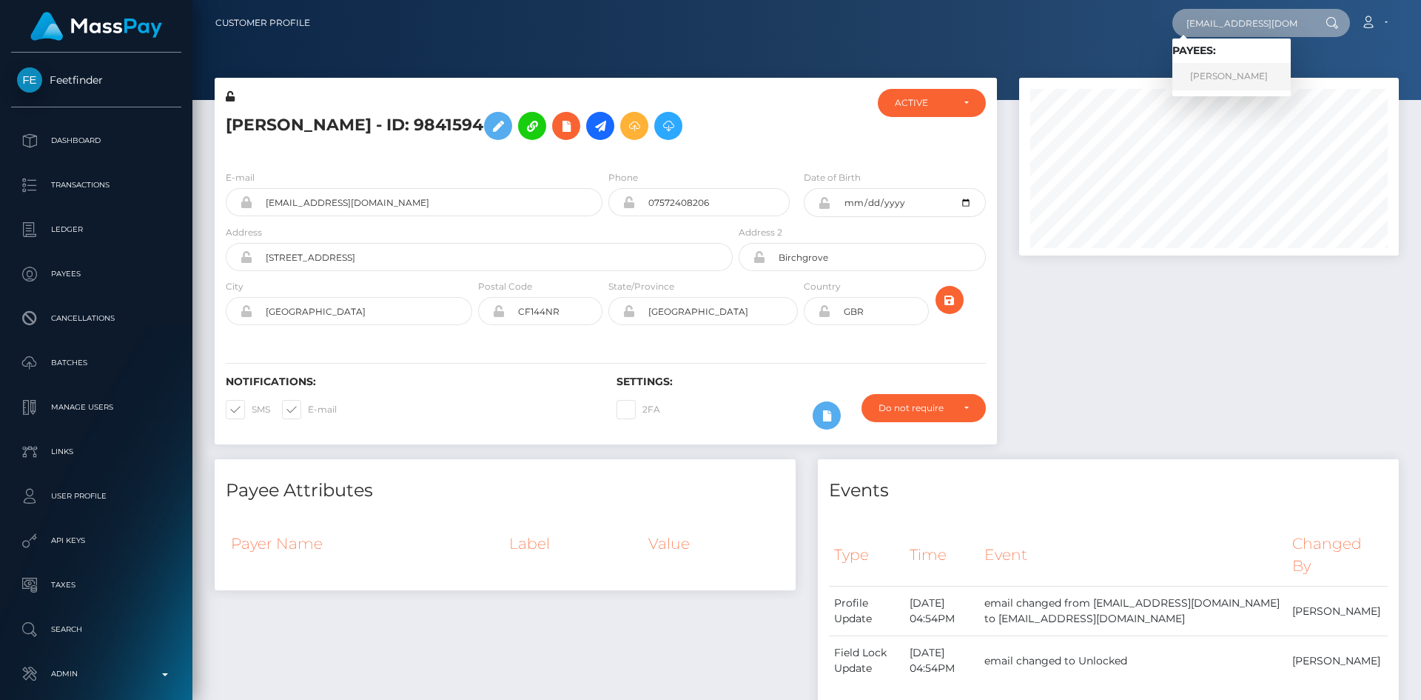
type input "bargmiriam@gmail.com"
click at [1255, 83] on link "Miriam Barg" at bounding box center [1232, 76] width 118 height 27
